Goal: Task Accomplishment & Management: Use online tool/utility

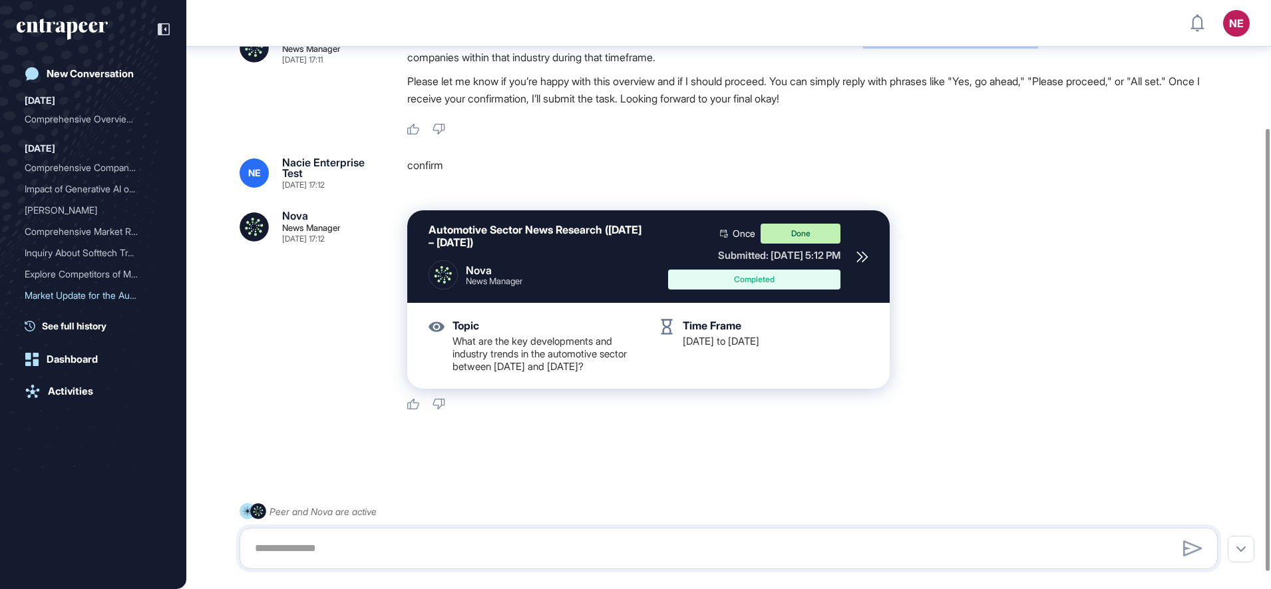
scroll to position [196, 0]
click at [863, 251] on icon at bounding box center [862, 257] width 12 height 12
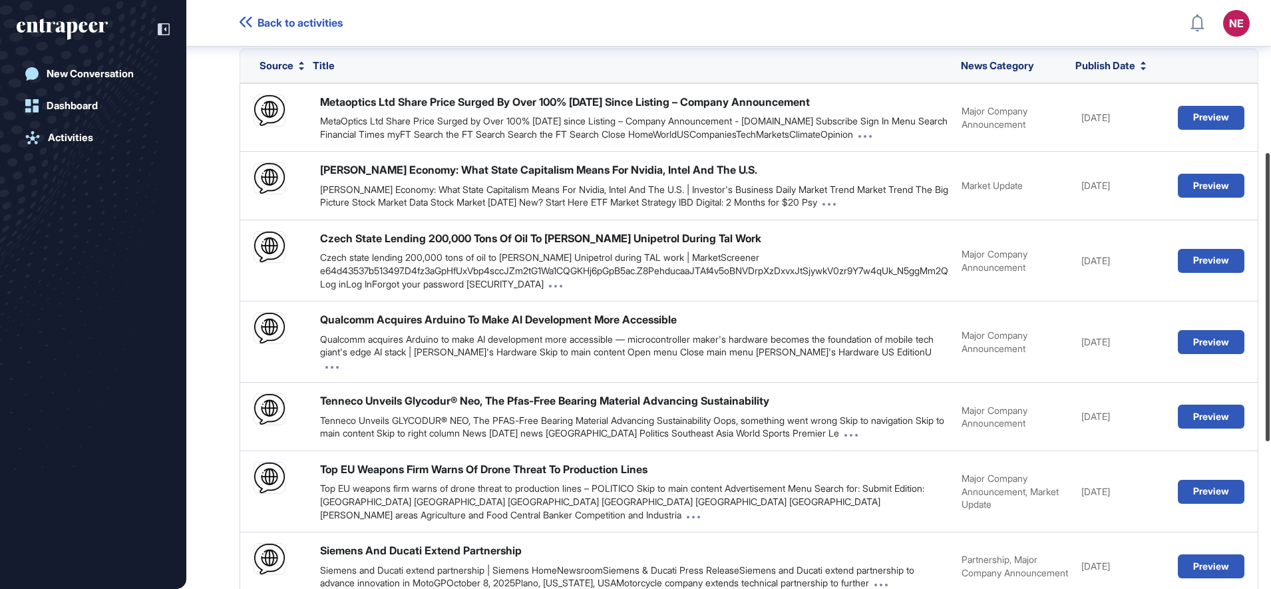
scroll to position [315, 0]
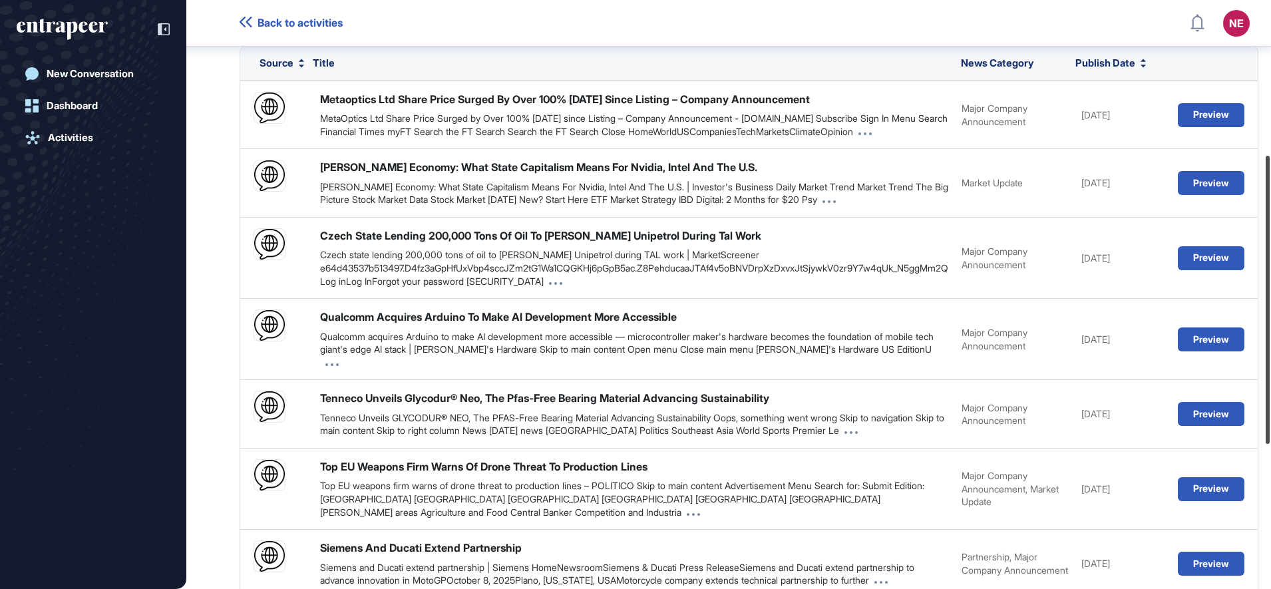
drag, startPoint x: 1269, startPoint y: 171, endPoint x: 1273, endPoint y: 325, distance: 154.4
click at [1270, 325] on html "Back to activities NE Dashboard Profile My Content Request More Data New Conver…" at bounding box center [635, 294] width 1271 height 589
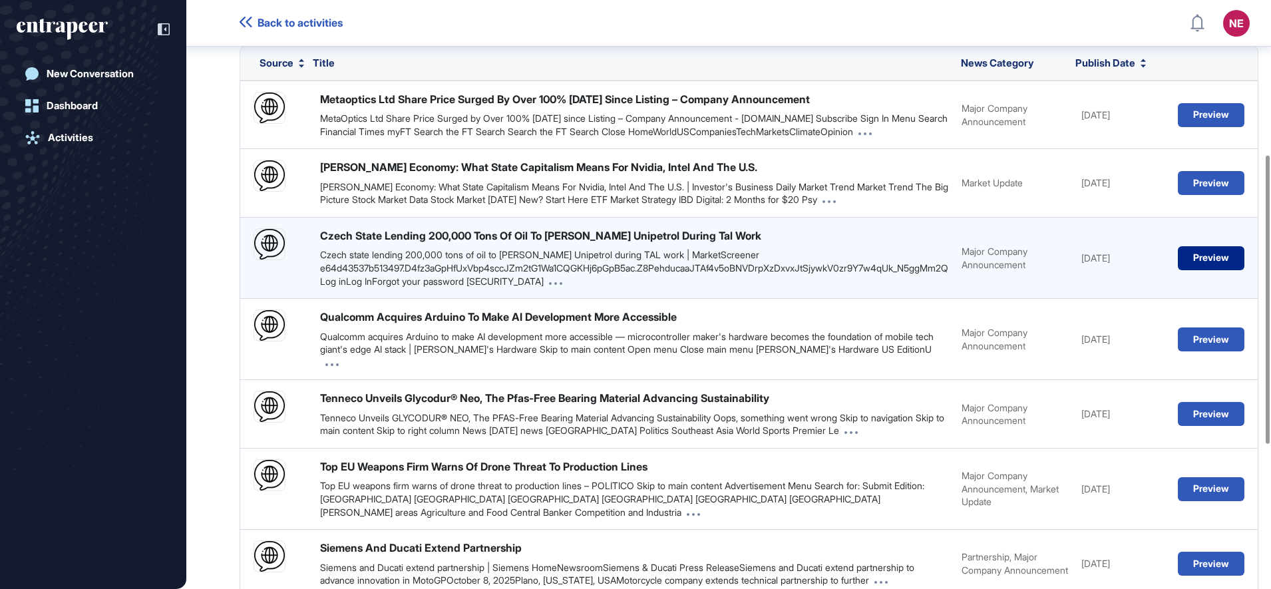
click at [1244, 260] on button "Preview" at bounding box center [1210, 258] width 67 height 24
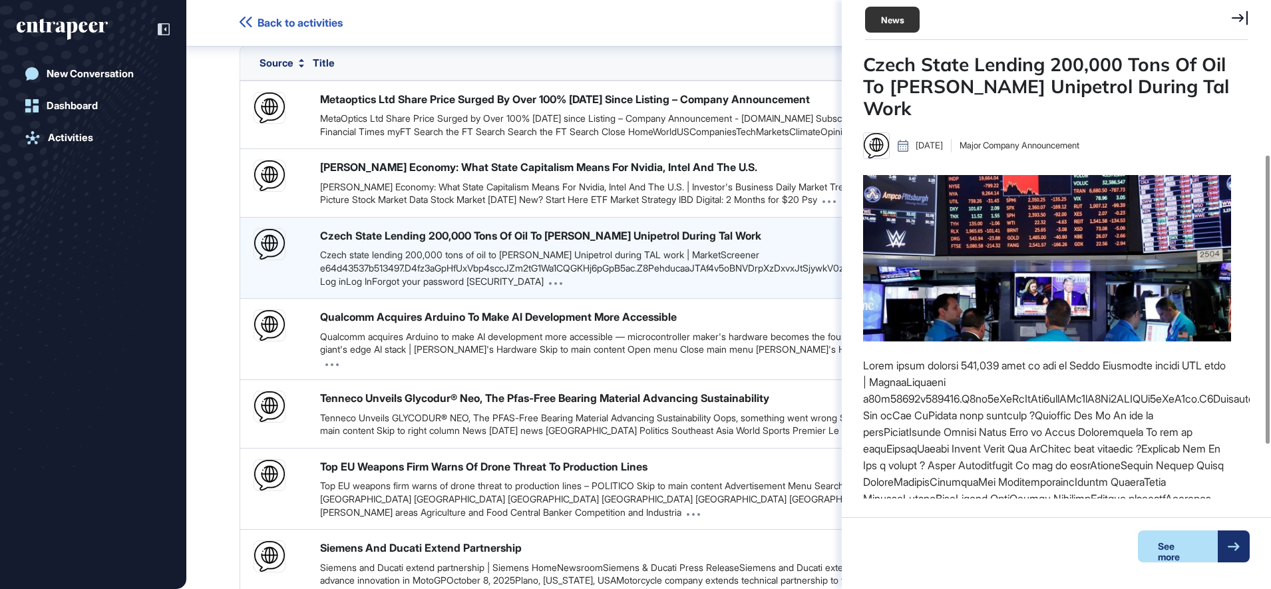
scroll to position [6, 1]
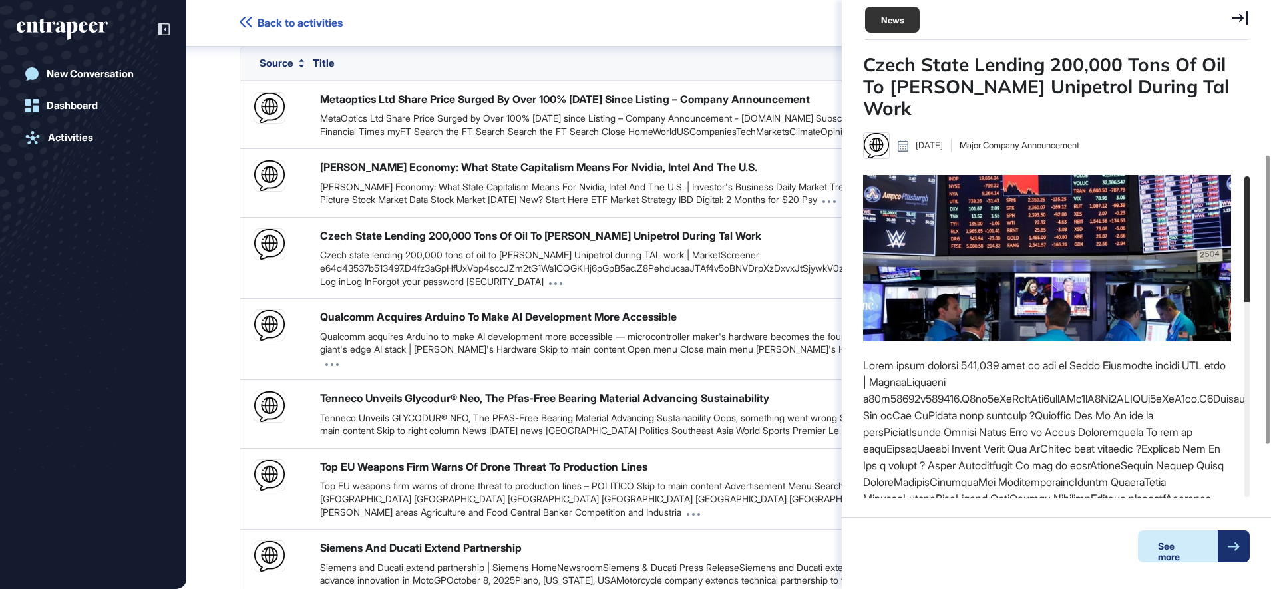
click at [1167, 551] on div "See more" at bounding box center [1178, 546] width 80 height 32
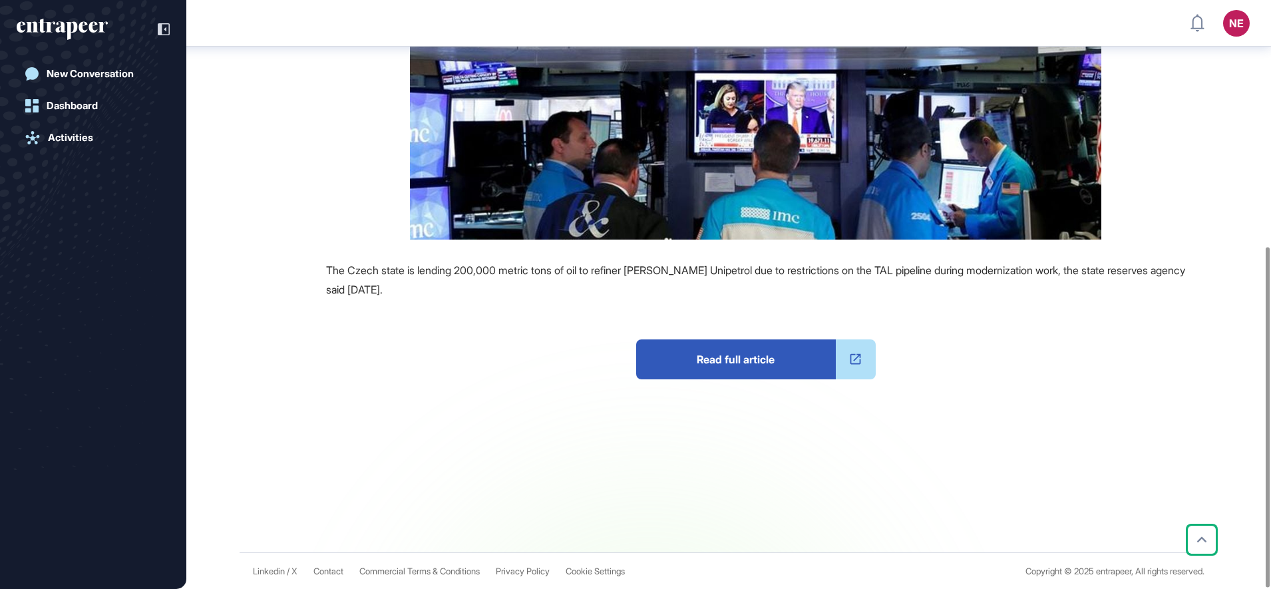
scroll to position [428, 0]
click at [727, 350] on span "Read full article" at bounding box center [736, 359] width 200 height 40
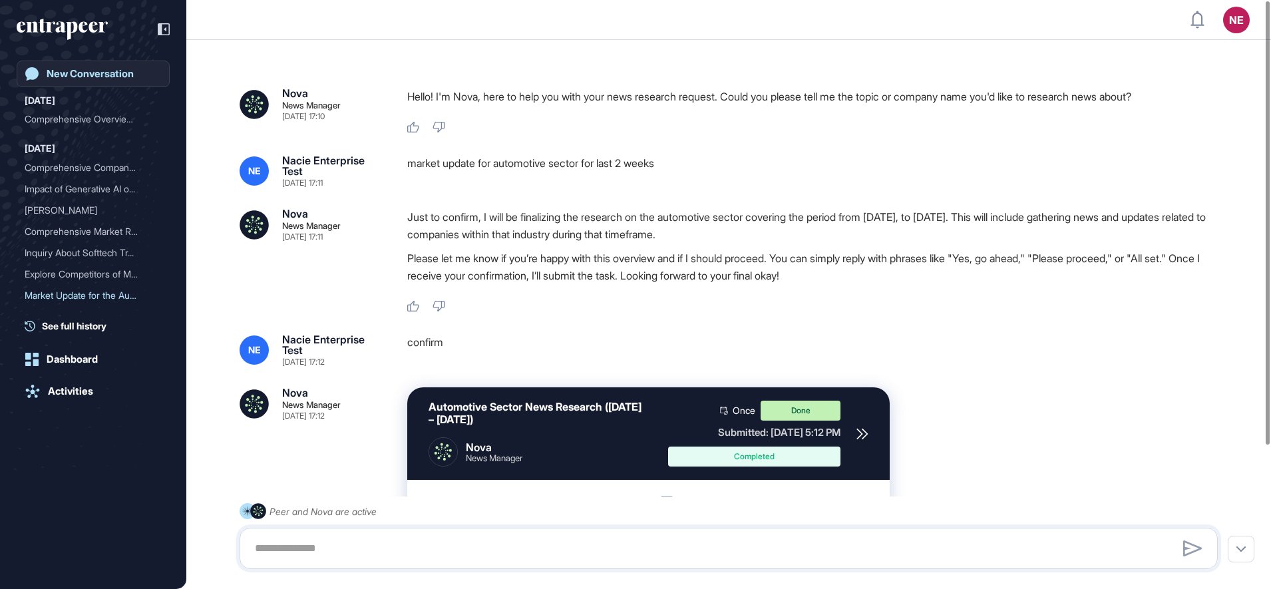
click at [94, 79] on div "New Conversation" at bounding box center [90, 74] width 87 height 12
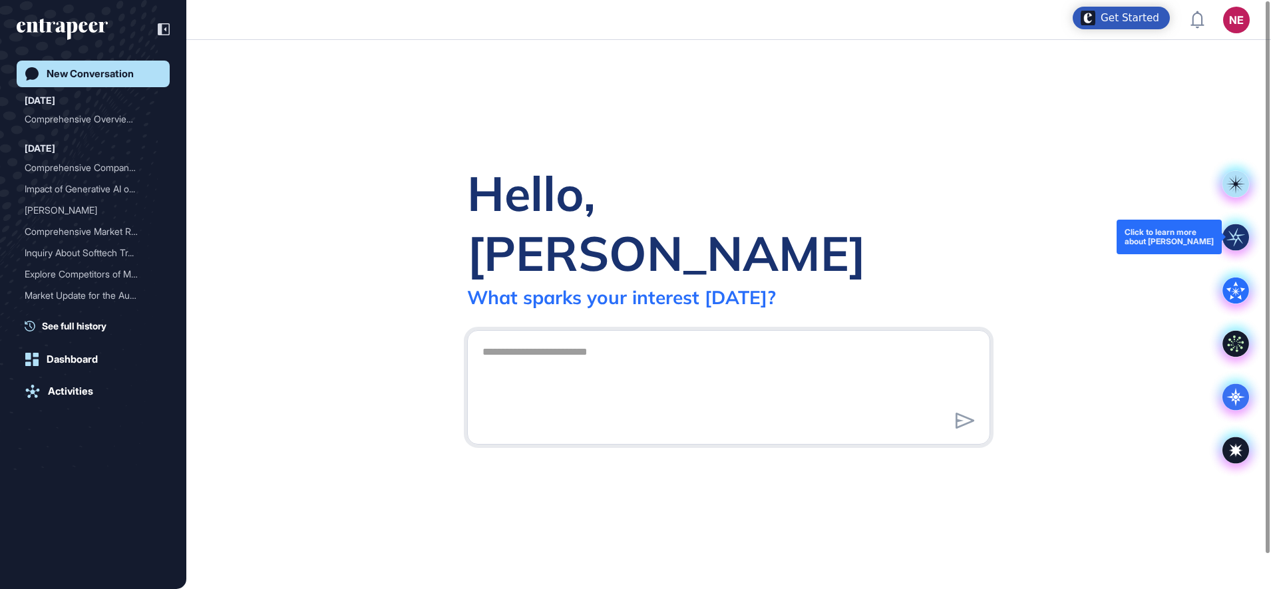
click at [1234, 237] on rect at bounding box center [1235, 237] width 27 height 27
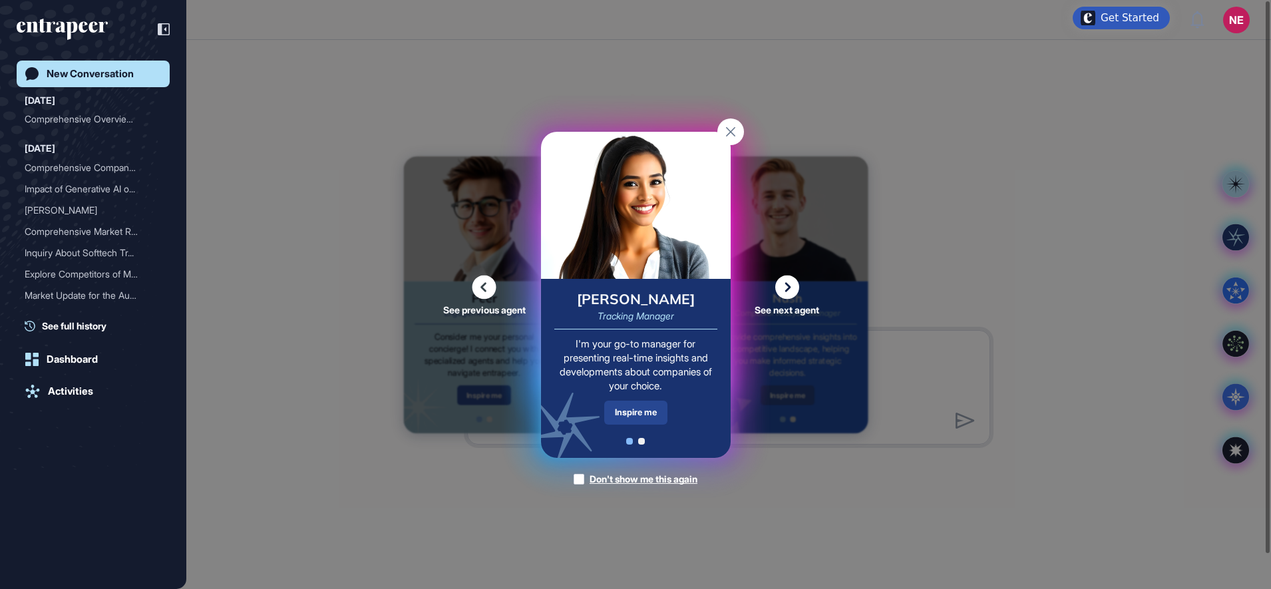
click at [655, 418] on div "Inspire me" at bounding box center [635, 411] width 63 height 23
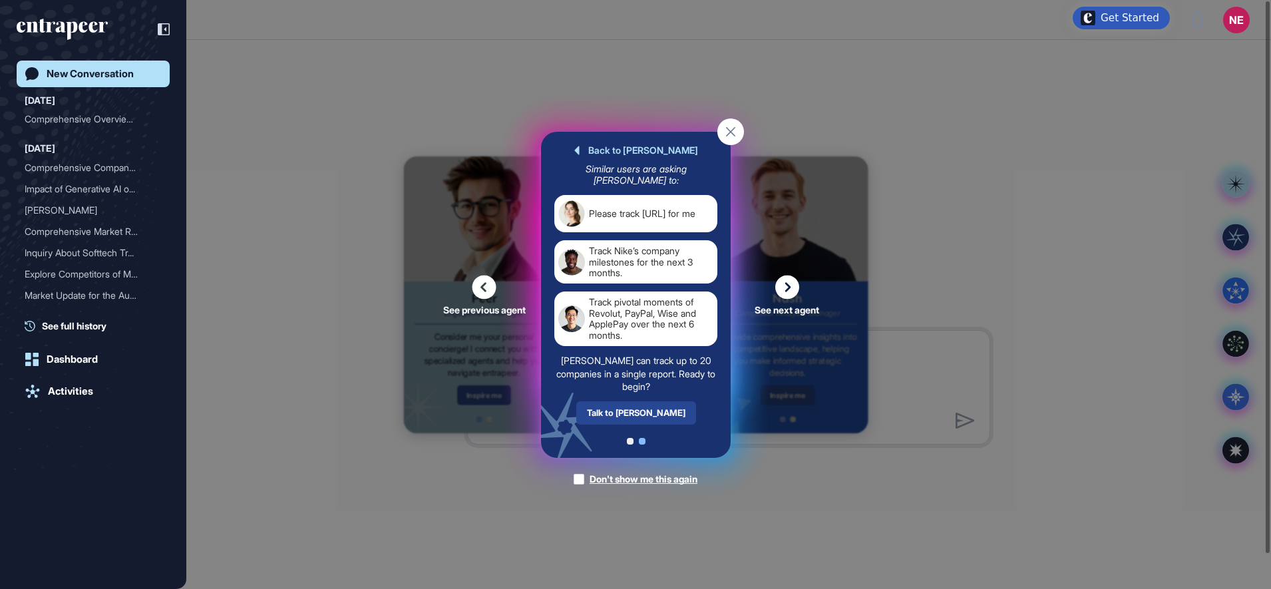
click at [645, 406] on div "Talk to [PERSON_NAME]" at bounding box center [635, 411] width 120 height 23
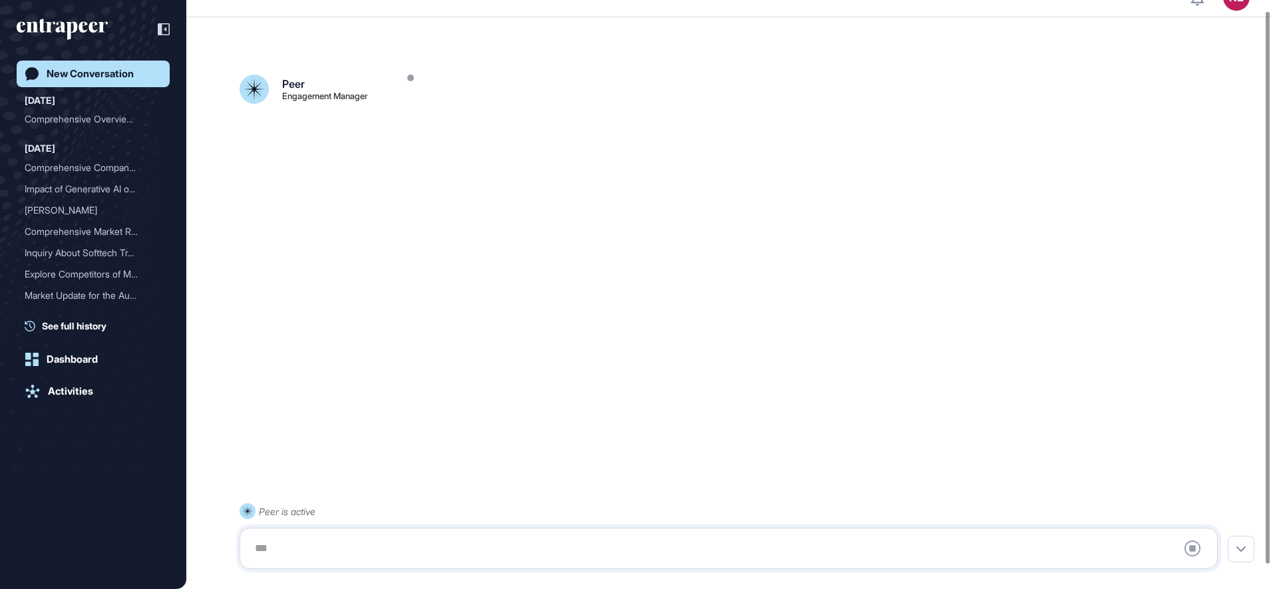
scroll to position [37, 0]
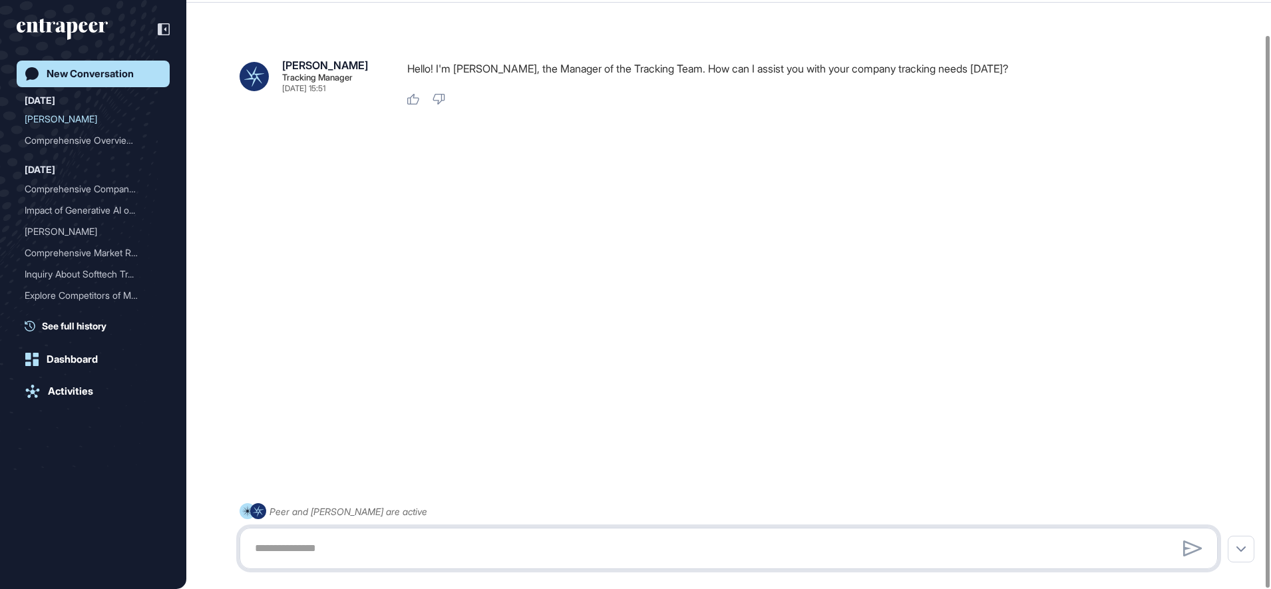
click at [392, 545] on textarea at bounding box center [728, 548] width 963 height 27
type textarea "********"
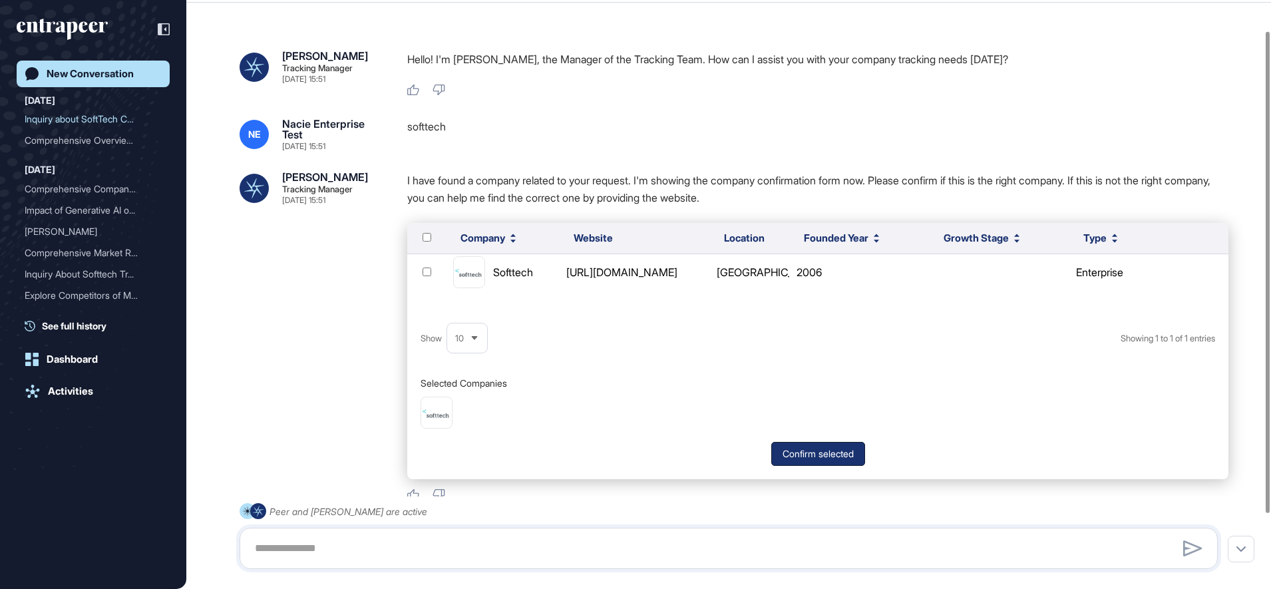
click at [850, 455] on button "Confirm selected" at bounding box center [818, 454] width 94 height 24
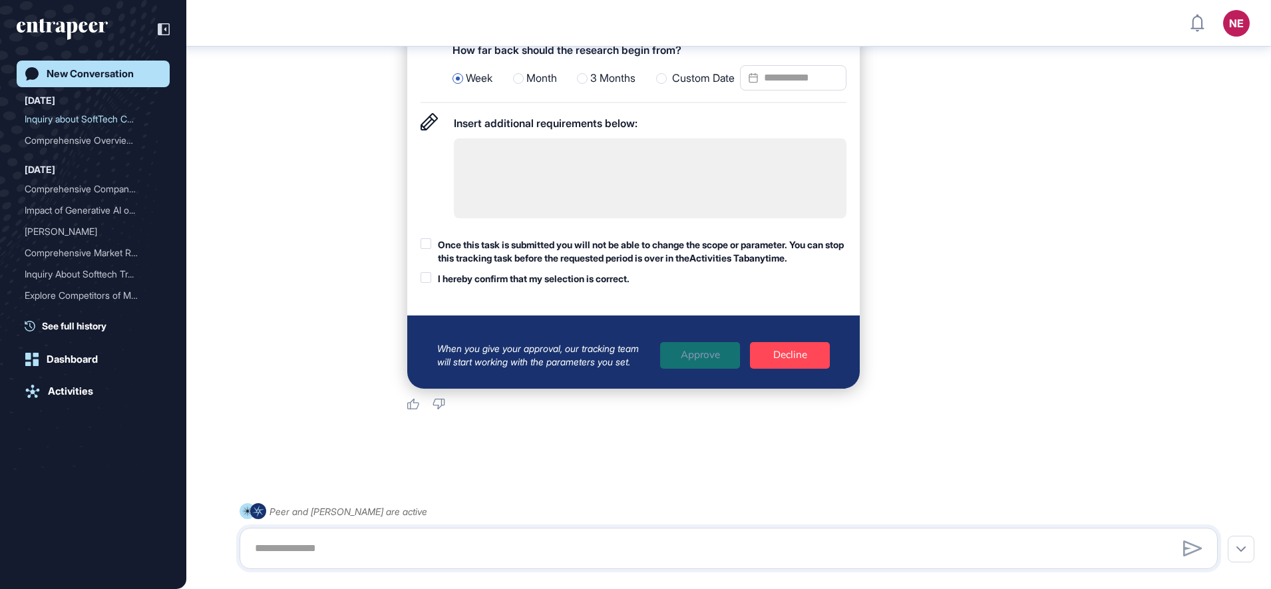
scroll to position [906, 0]
click at [549, 264] on div "Once this task is submitted you will not be able to change the scope or paramet…" at bounding box center [642, 251] width 408 height 26
click at [543, 285] on div "I hereby confirm that my selection is correct." at bounding box center [534, 278] width 192 height 13
click at [595, 87] on span "3 Months" at bounding box center [612, 78] width 45 height 17
click at [543, 257] on div "Once this task is submitted you will not be able to change the scope or paramet…" at bounding box center [642, 251] width 408 height 26
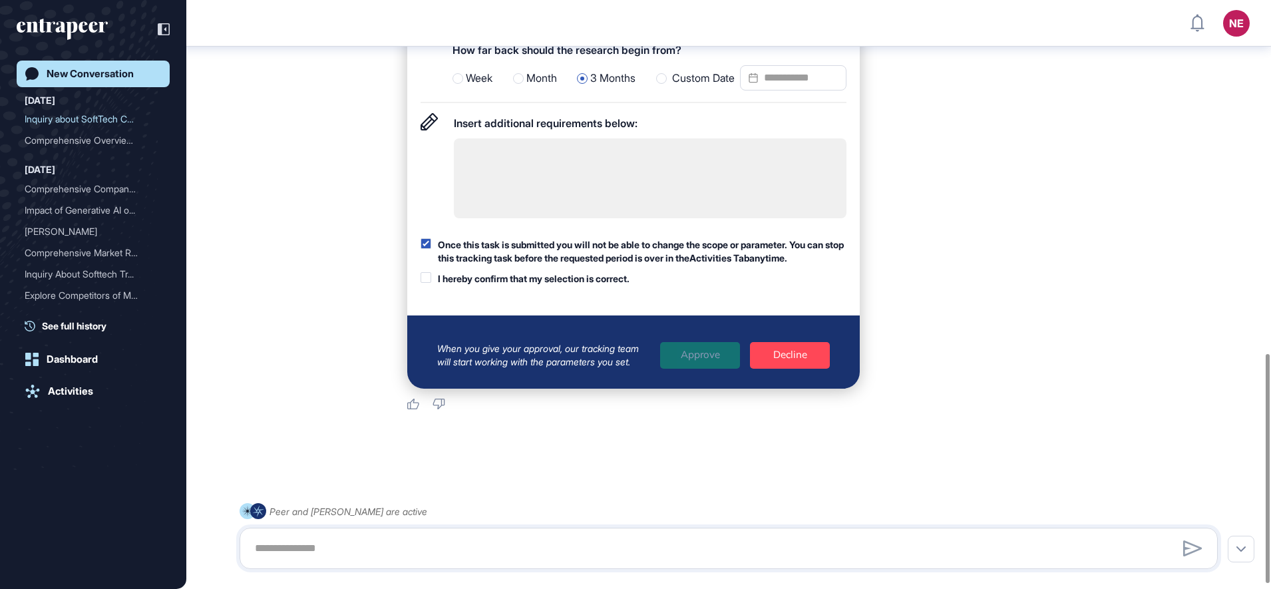
click at [544, 285] on div "I hereby confirm that my selection is correct." at bounding box center [534, 278] width 192 height 13
click at [698, 367] on div "Approve" at bounding box center [700, 355] width 80 height 27
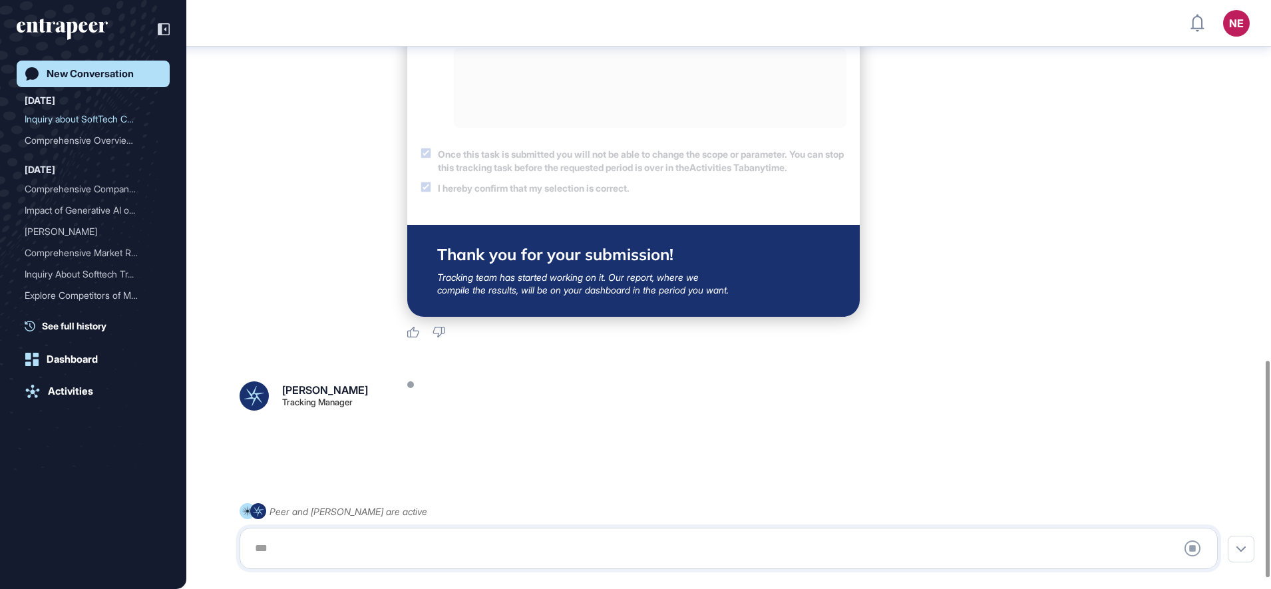
scroll to position [1009, 0]
